Goal: Information Seeking & Learning: Learn about a topic

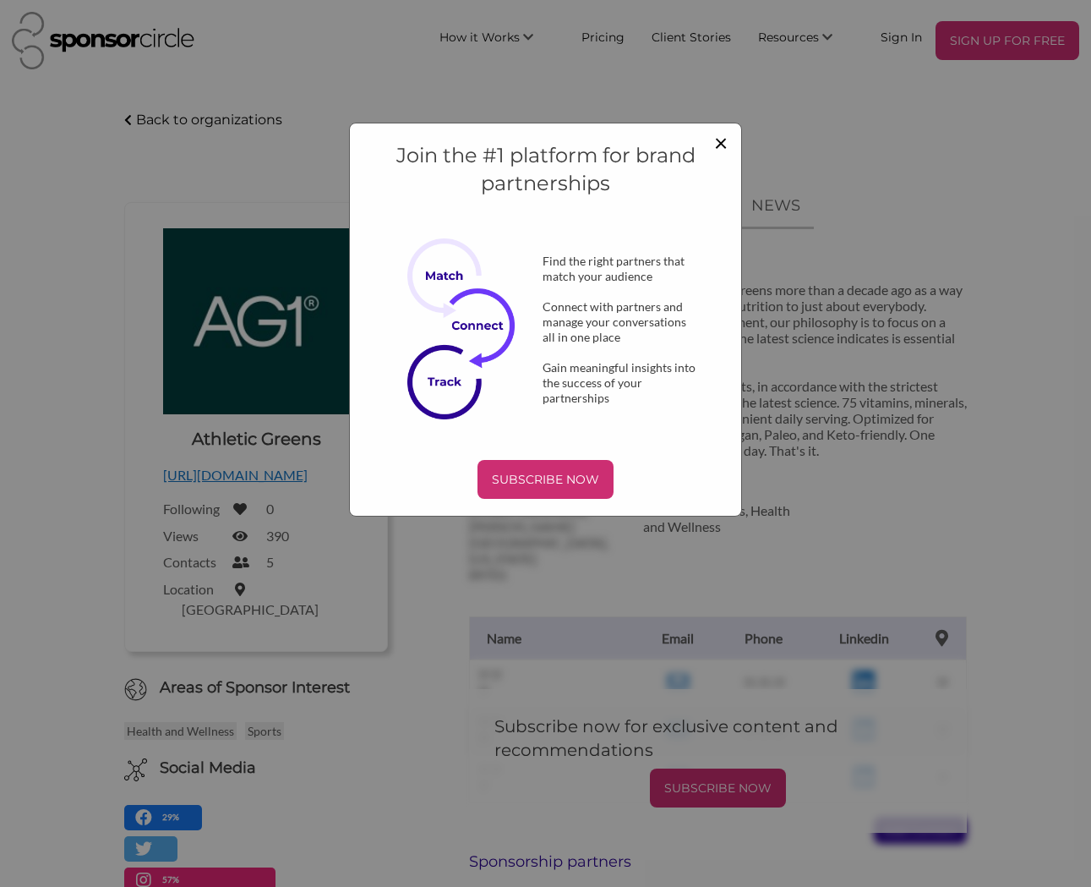
click at [721, 138] on span "×" at bounding box center [721, 142] width 14 height 29
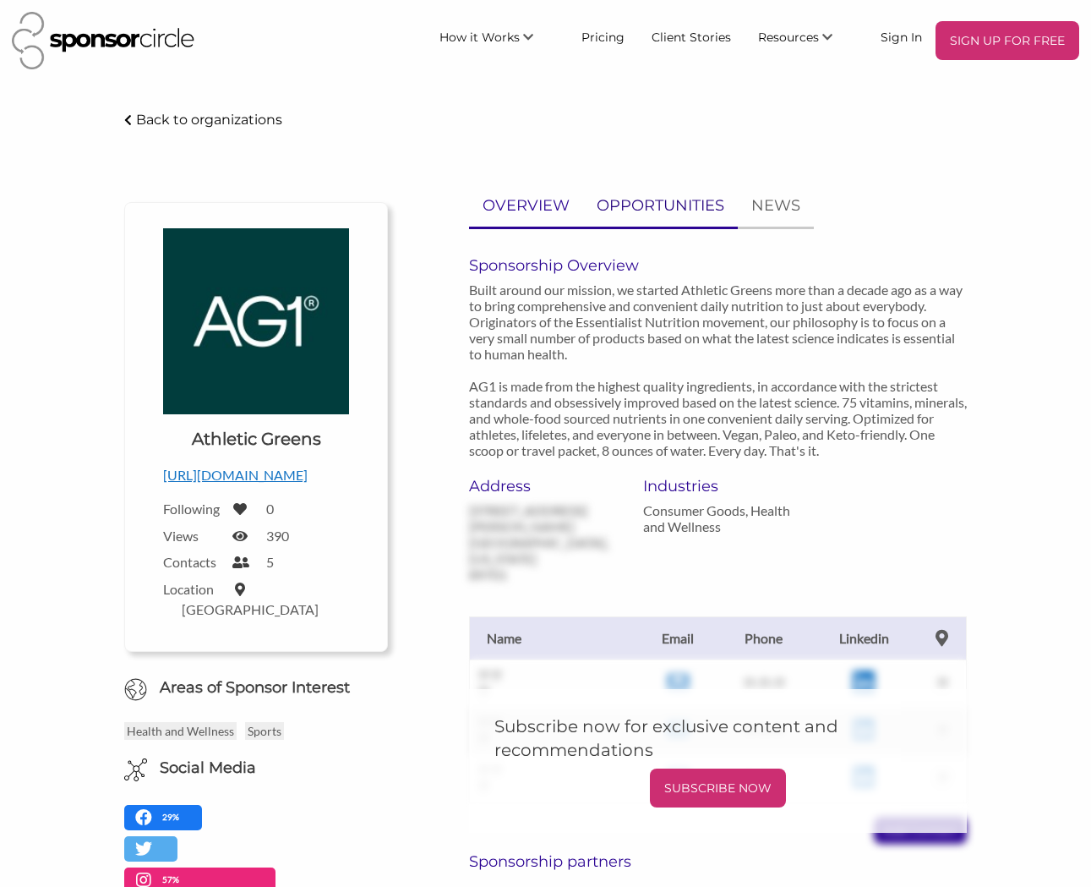
click at [694, 207] on p "OPPORTUNITIES" at bounding box center [661, 206] width 128 height 25
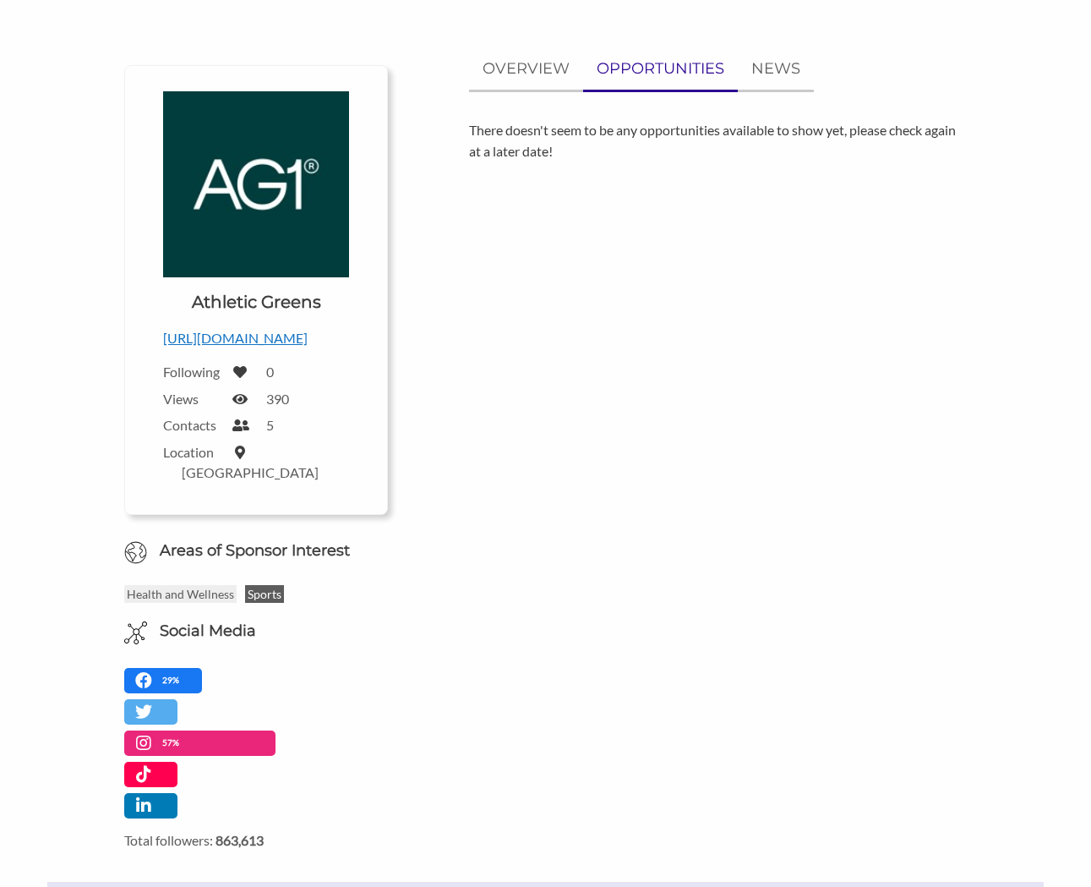
scroll to position [134, 0]
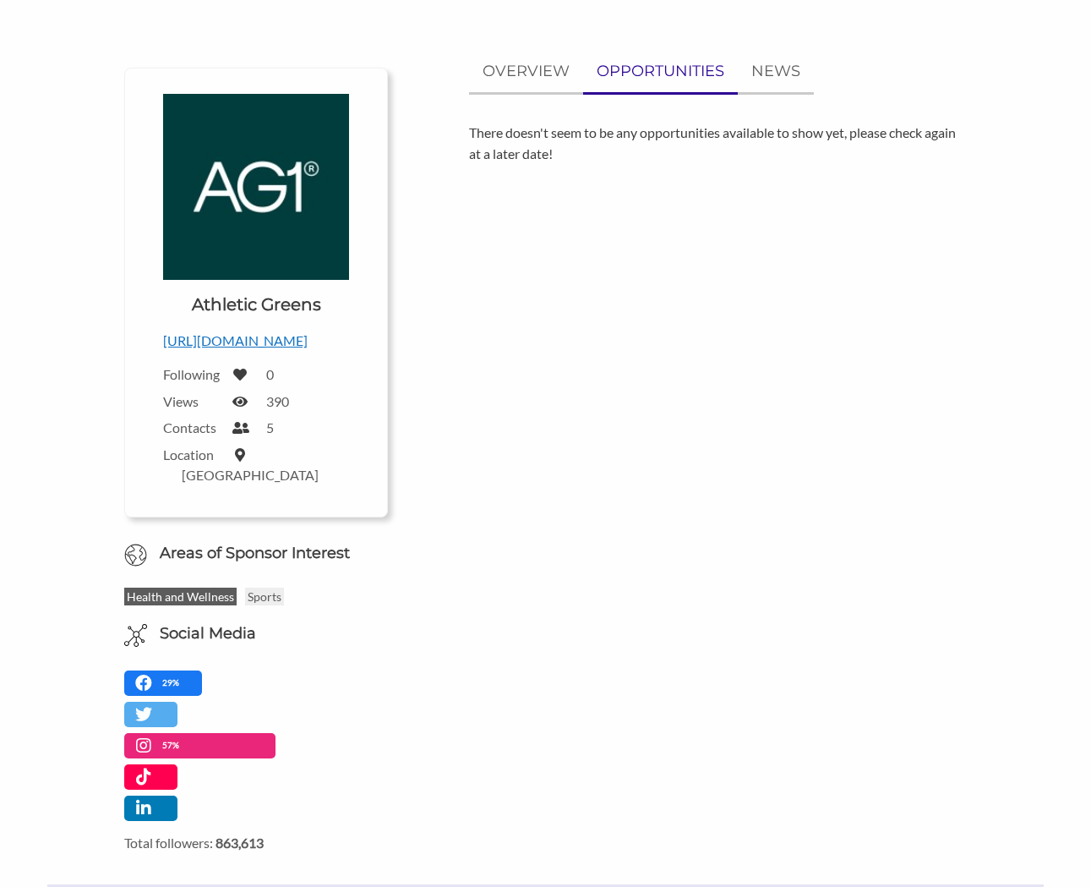
click at [209, 588] on p "Health and Wellness" at bounding box center [180, 597] width 112 height 18
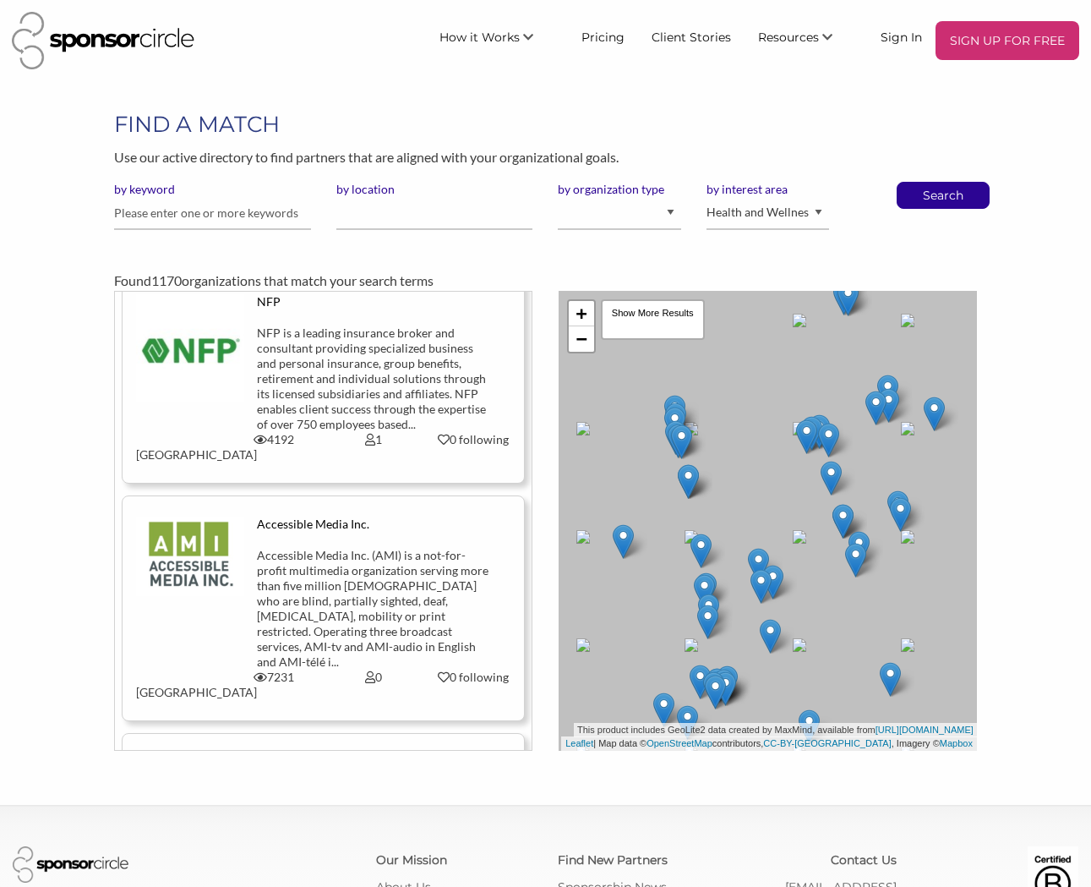
scroll to position [560, 0]
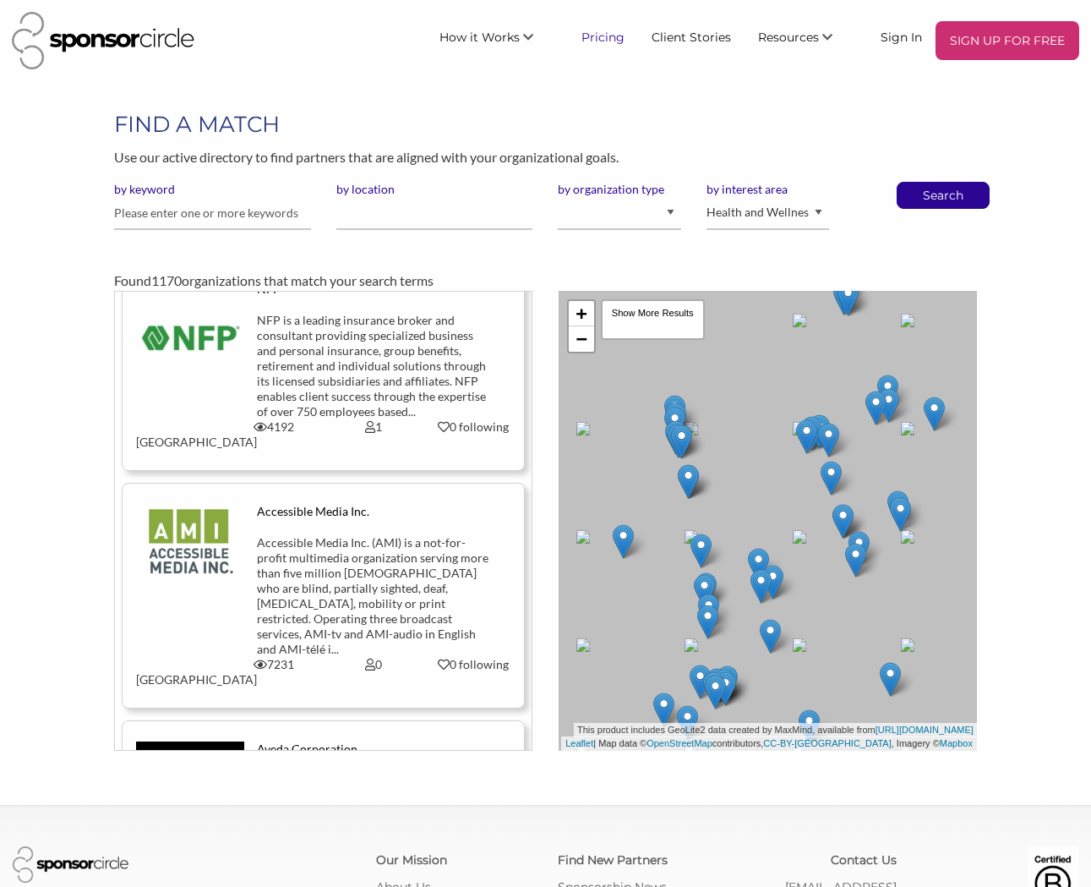
click at [603, 37] on link "Pricing" at bounding box center [603, 36] width 70 height 30
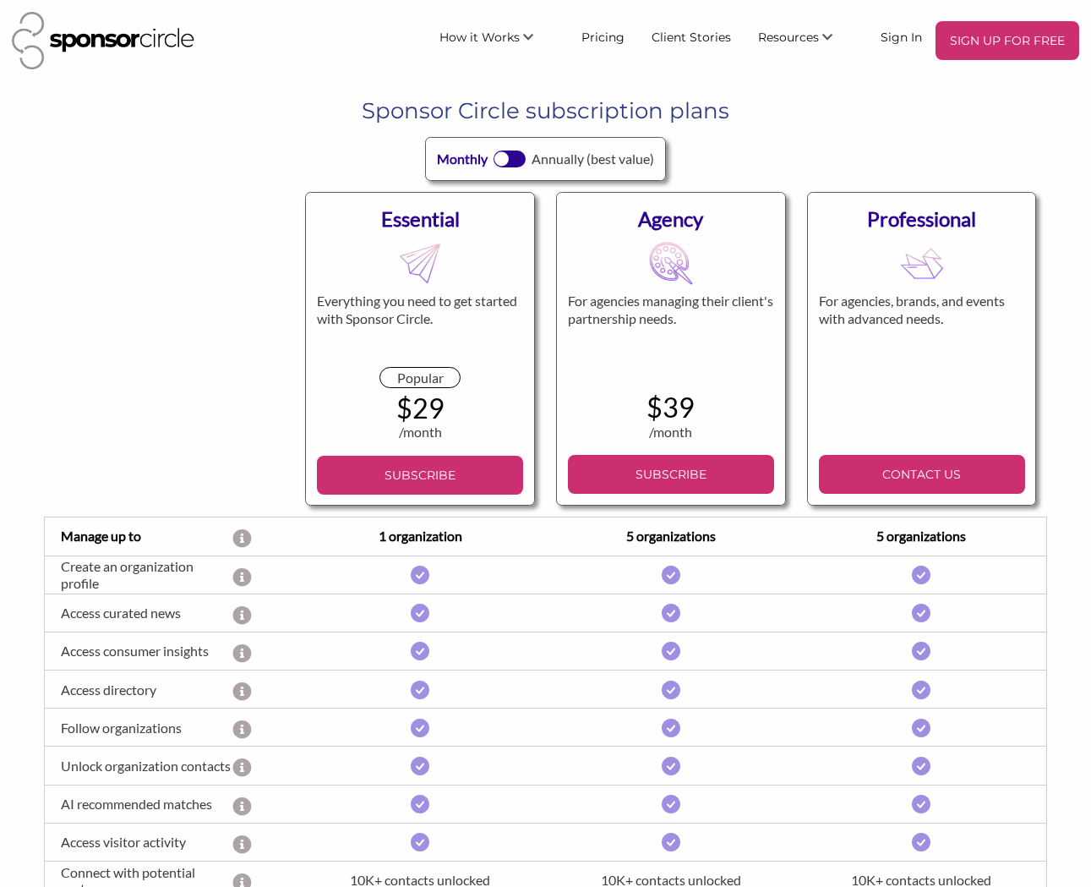
click at [250, 83] on body "SIGN UP FOR FREE How it Works For Suppliers and Sponsors For Events and Sports …" at bounding box center [545, 443] width 1091 height 887
